Goal: Find specific page/section: Find specific page/section

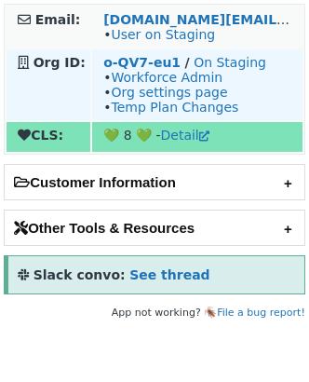
click at [150, 52] on td "o-QV7-eu1 / On Staging • Workforce Admin • Org settings page • Temp Plan Changes" at bounding box center [197, 84] width 211 height 71
click at [139, 59] on strong "o-QV7-eu1" at bounding box center [141, 62] width 77 height 15
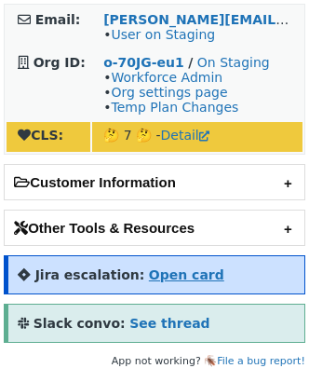
click at [169, 272] on strong "Open card" at bounding box center [186, 275] width 75 height 15
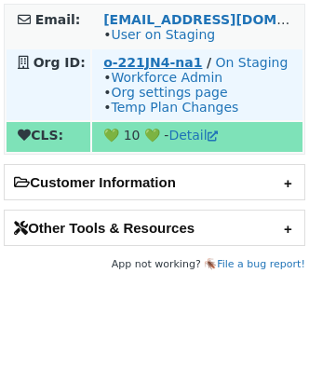
click at [165, 57] on strong "o-221JN4-na1" at bounding box center [152, 62] width 99 height 15
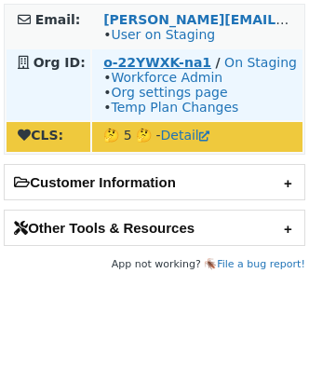
click at [151, 61] on strong "o-22YWXK-na1" at bounding box center [157, 62] width 108 height 15
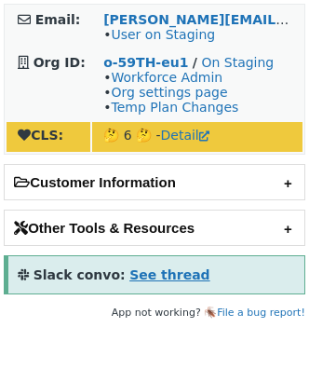
click at [144, 275] on strong "See thread" at bounding box center [170, 275] width 80 height 15
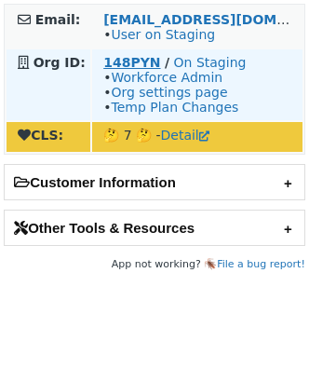
click at [129, 66] on strong "148PYN" at bounding box center [131, 62] width 57 height 15
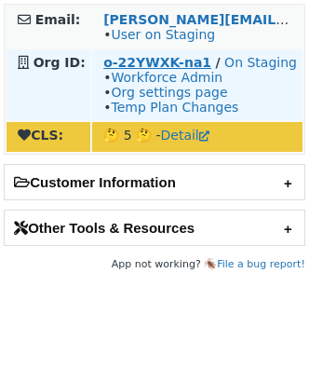
click at [132, 61] on strong "o-22YWXK-na1" at bounding box center [157, 62] width 108 height 15
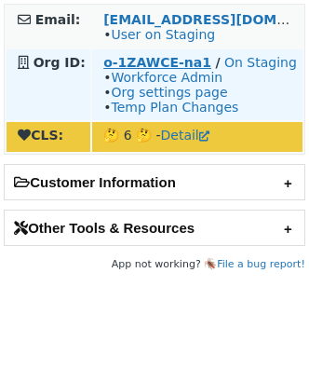
click at [148, 55] on strong "o-1ZAWCE-na1" at bounding box center [157, 62] width 108 height 15
